Goal: Transaction & Acquisition: Book appointment/travel/reservation

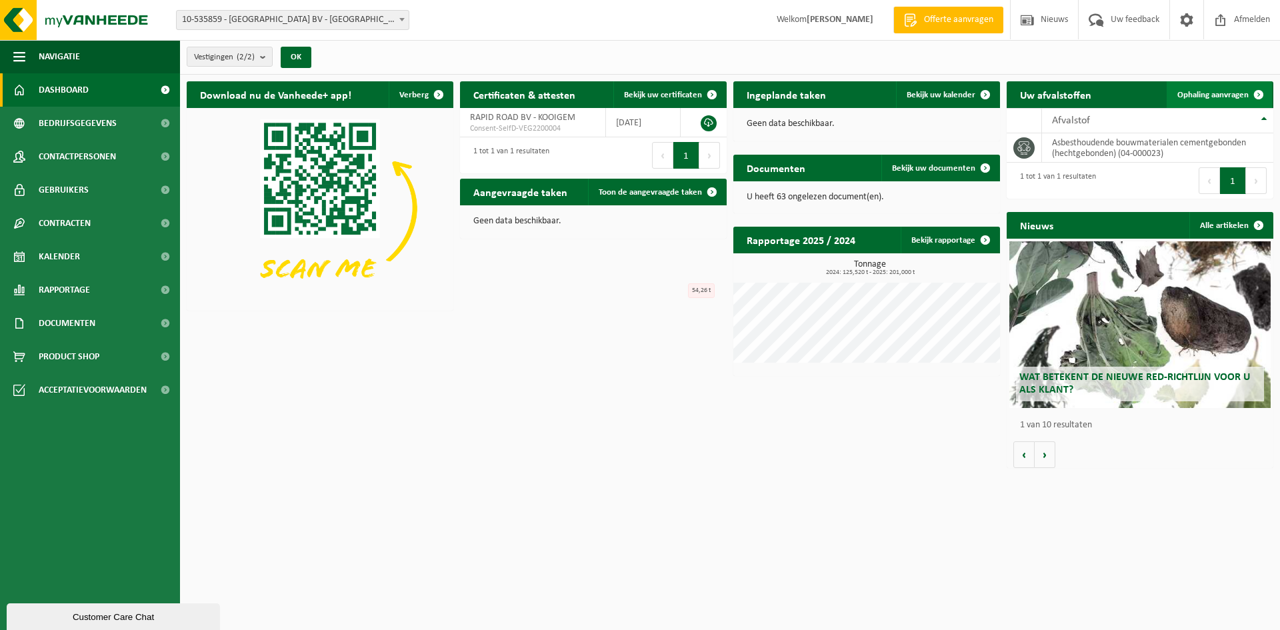
click at [1204, 94] on span "Ophaling aanvragen" at bounding box center [1213, 95] width 71 height 9
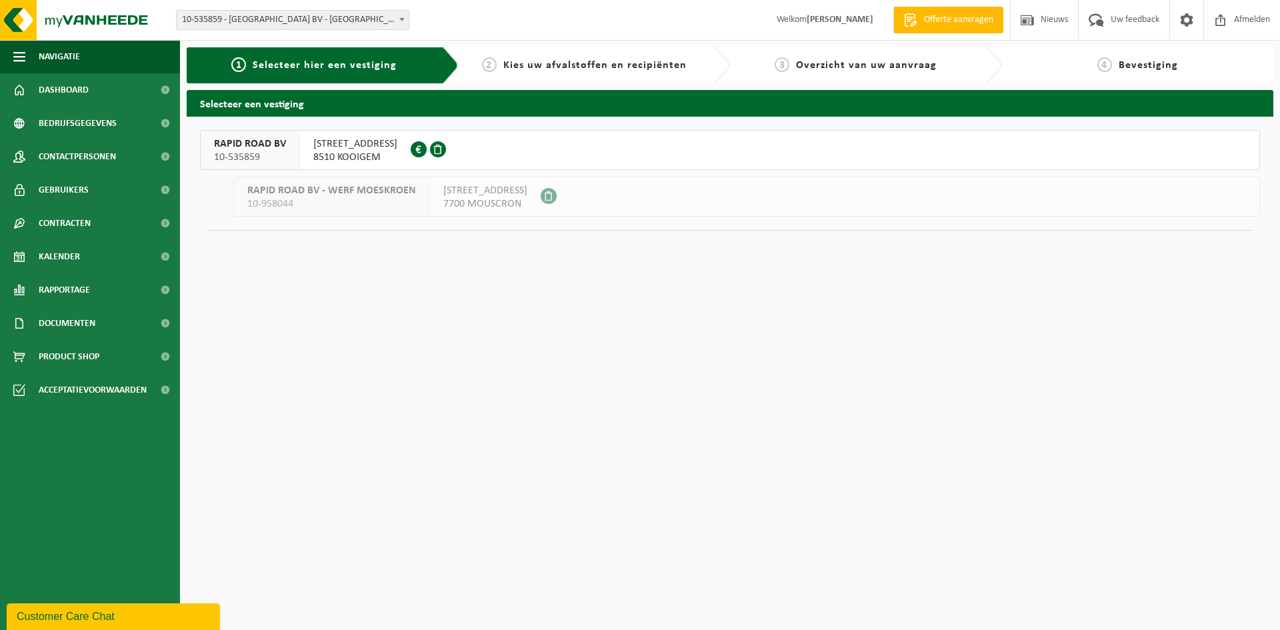
click at [321, 152] on span "8510 KOOIGEM" at bounding box center [355, 157] width 84 height 13
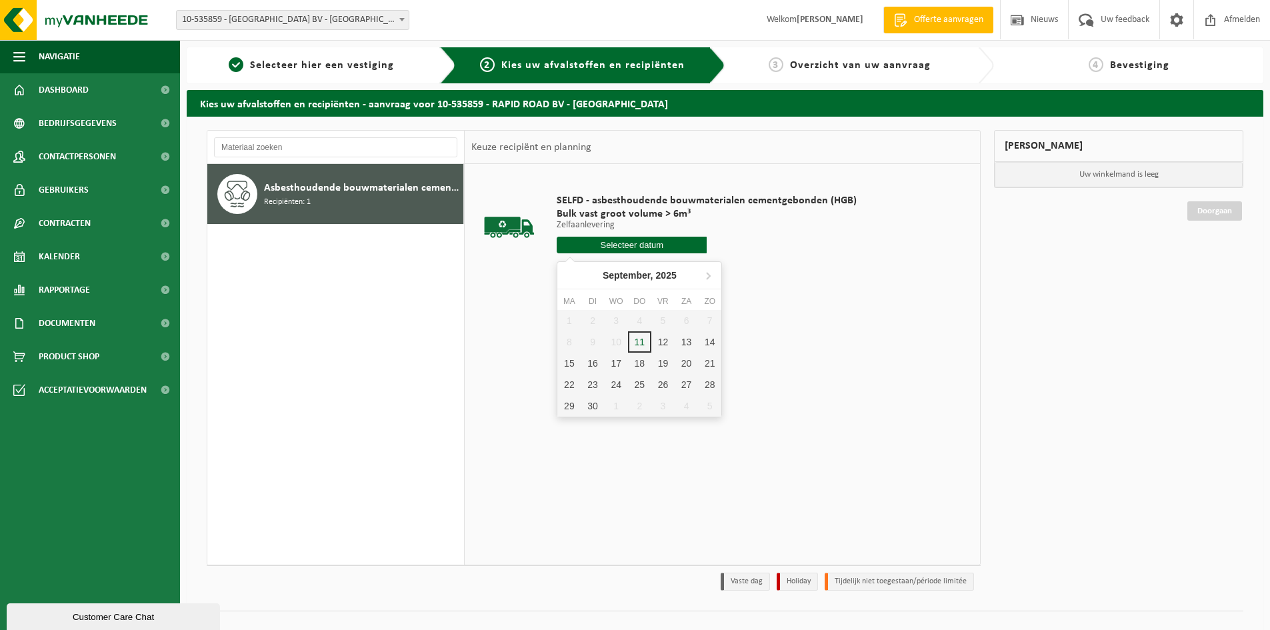
click at [619, 243] on input "text" at bounding box center [632, 245] width 150 height 17
click at [662, 344] on div "12" at bounding box center [663, 341] width 23 height 21
type input "Van 2025-09-12"
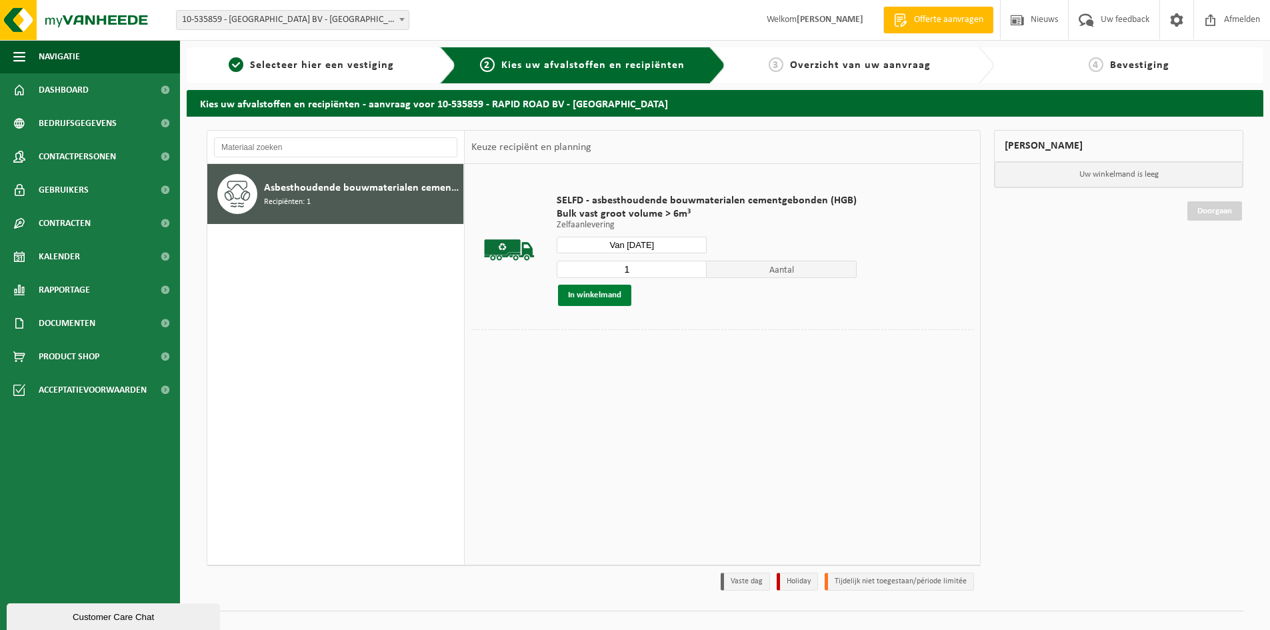
click at [605, 298] on button "In winkelmand" at bounding box center [594, 295] width 73 height 21
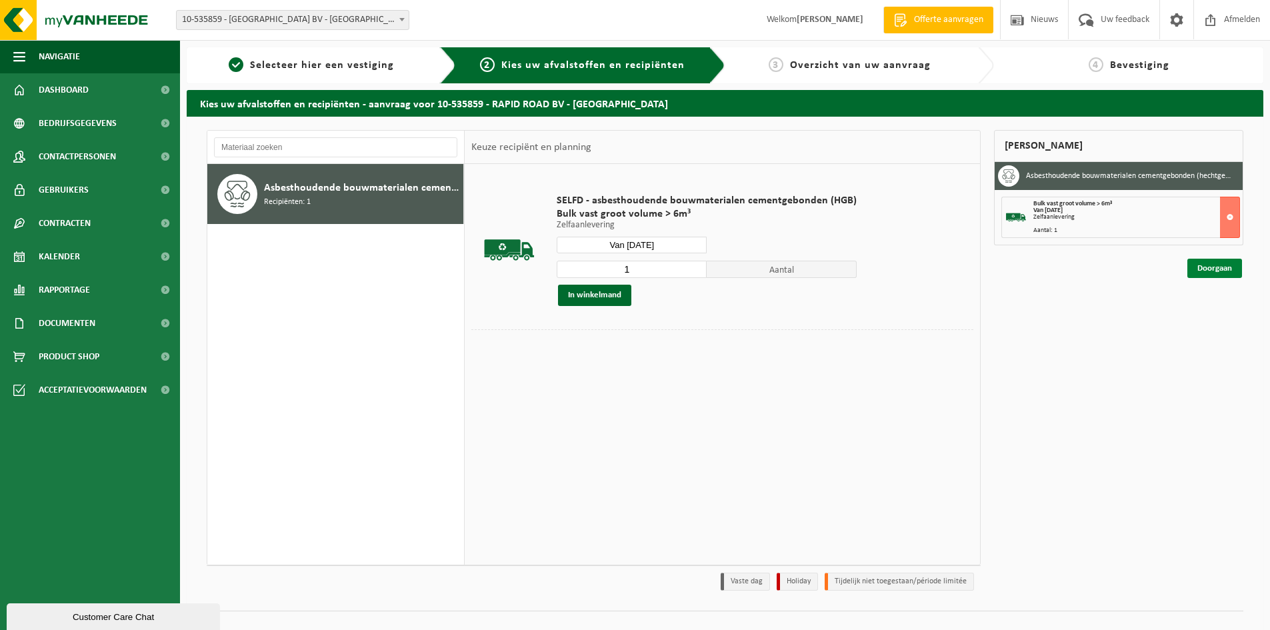
click at [1198, 259] on link "Doorgaan" at bounding box center [1215, 268] width 55 height 19
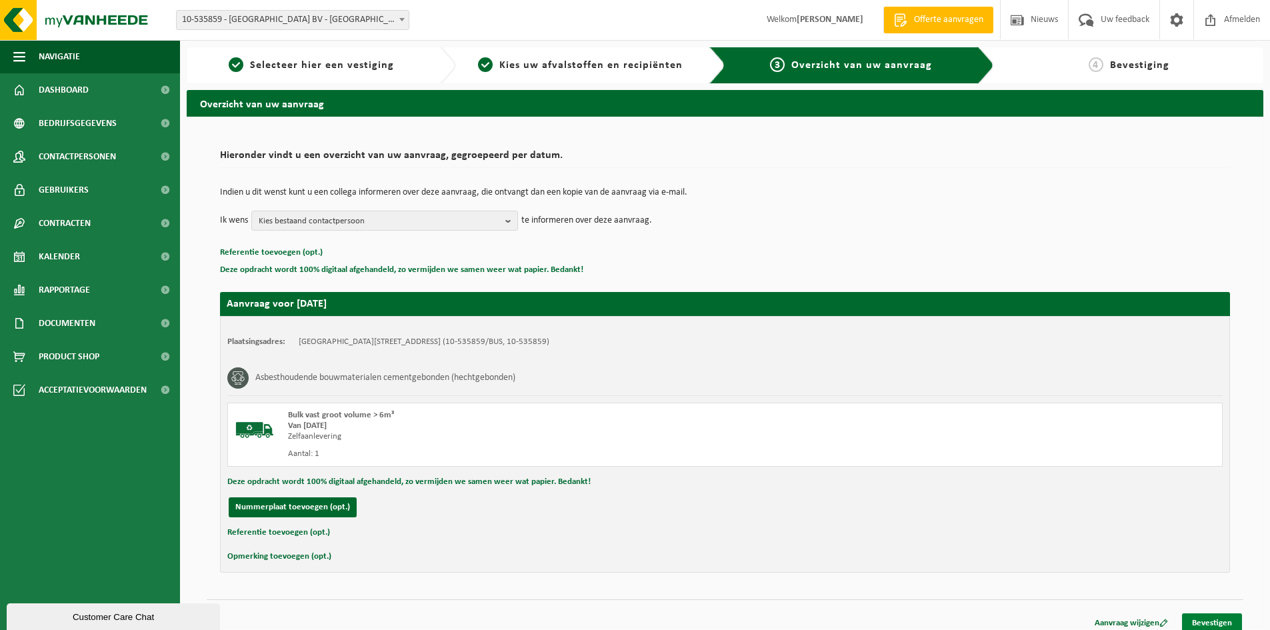
click at [1211, 621] on link "Bevestigen" at bounding box center [1212, 623] width 60 height 19
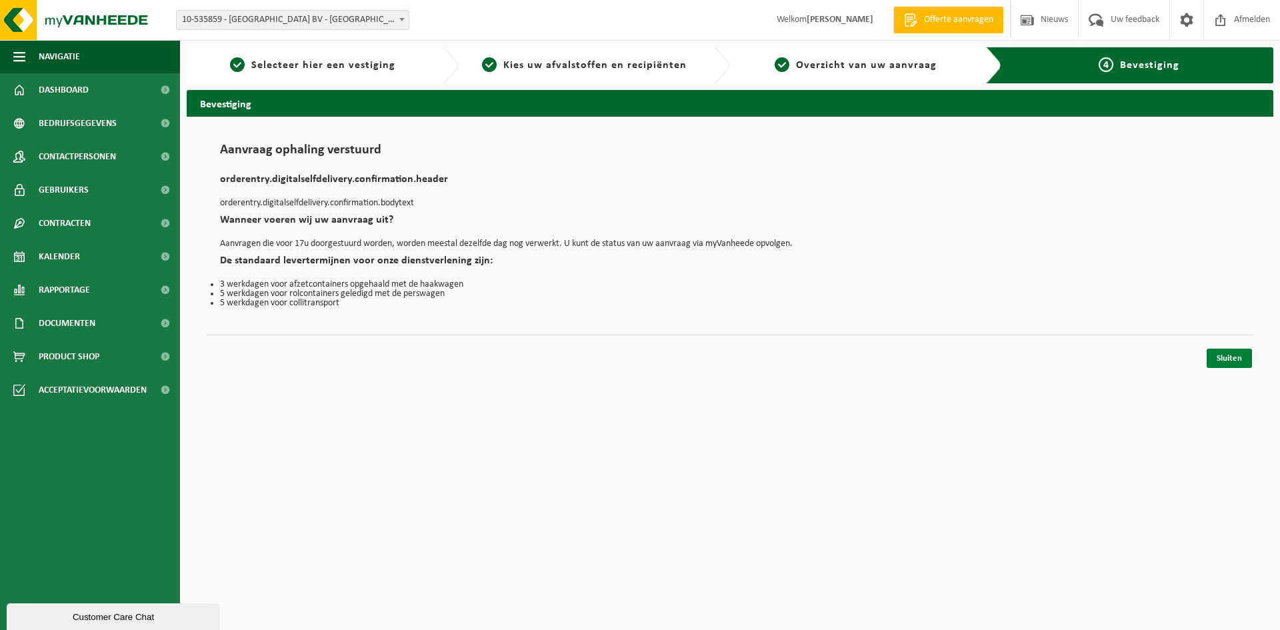
click at [1228, 355] on link "Sluiten" at bounding box center [1229, 358] width 45 height 19
